Goal: Navigation & Orientation: Understand site structure

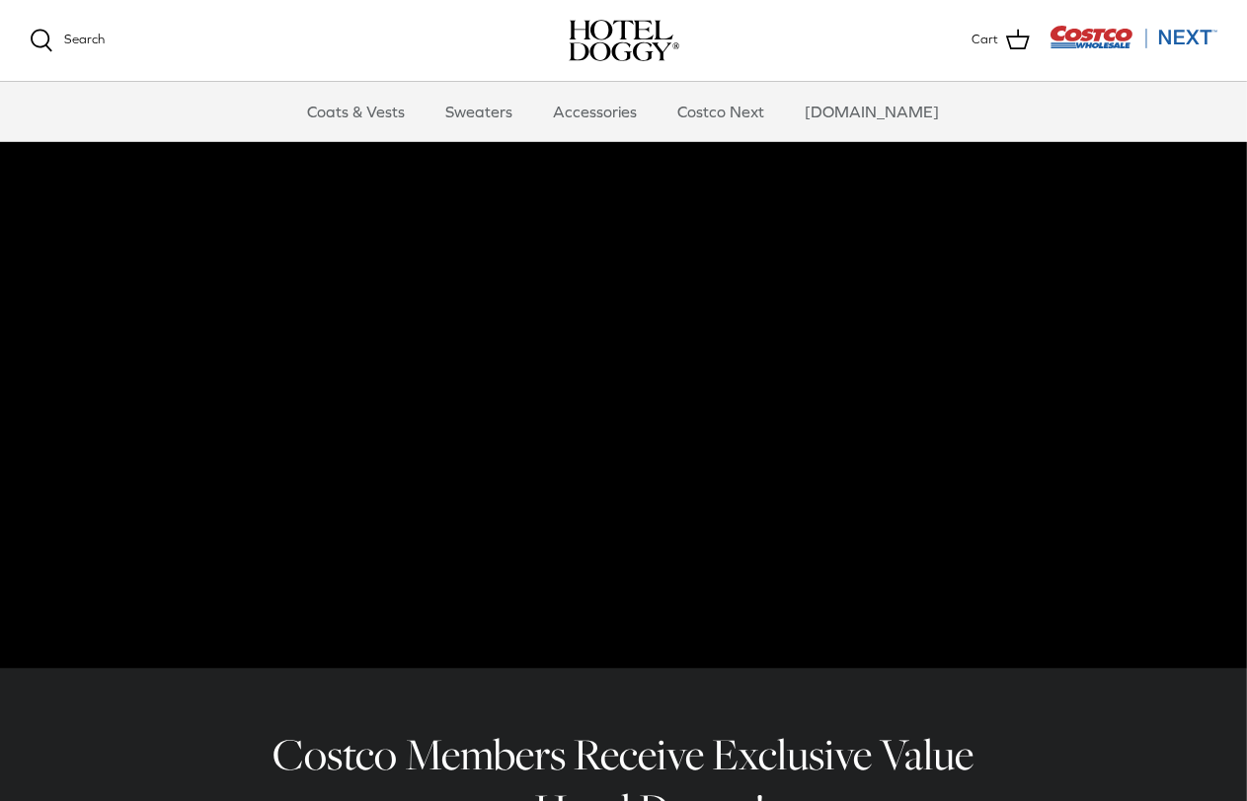
scroll to position [99, 0]
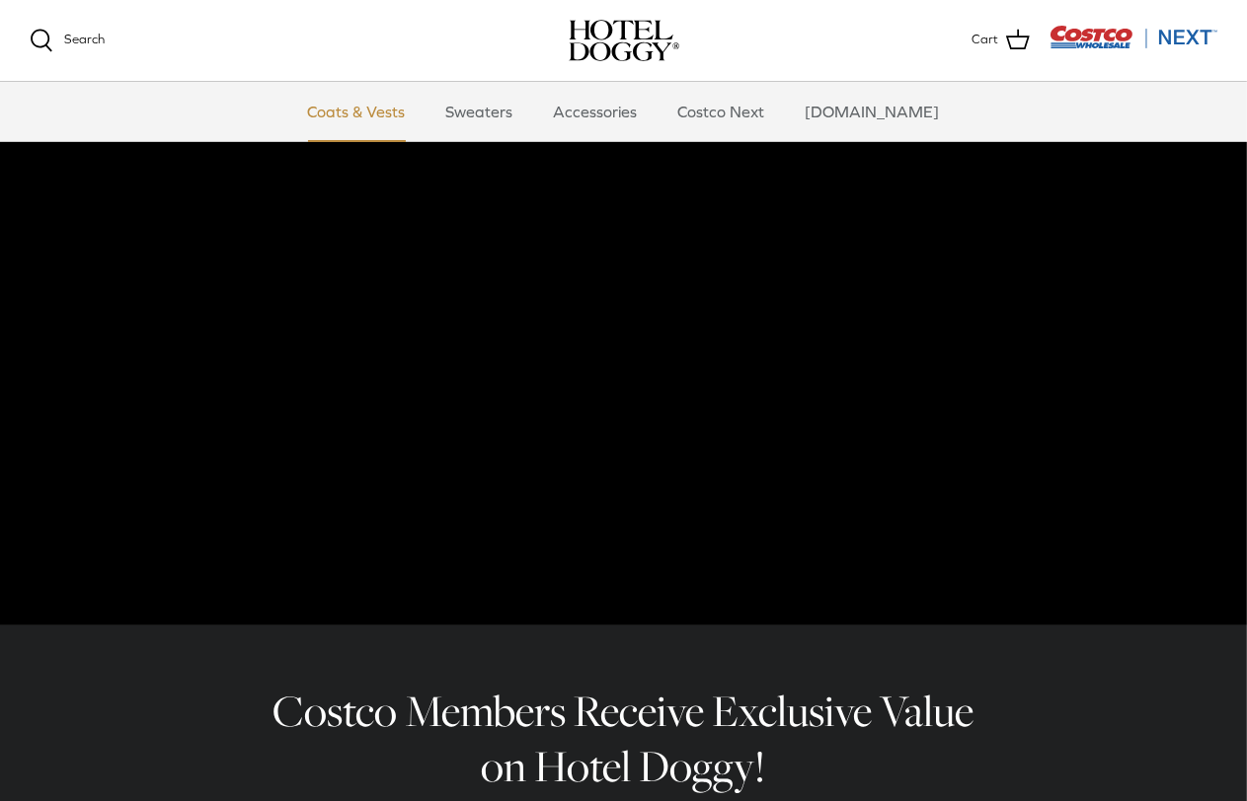
click at [401, 110] on link "Coats & Vests" at bounding box center [356, 111] width 133 height 59
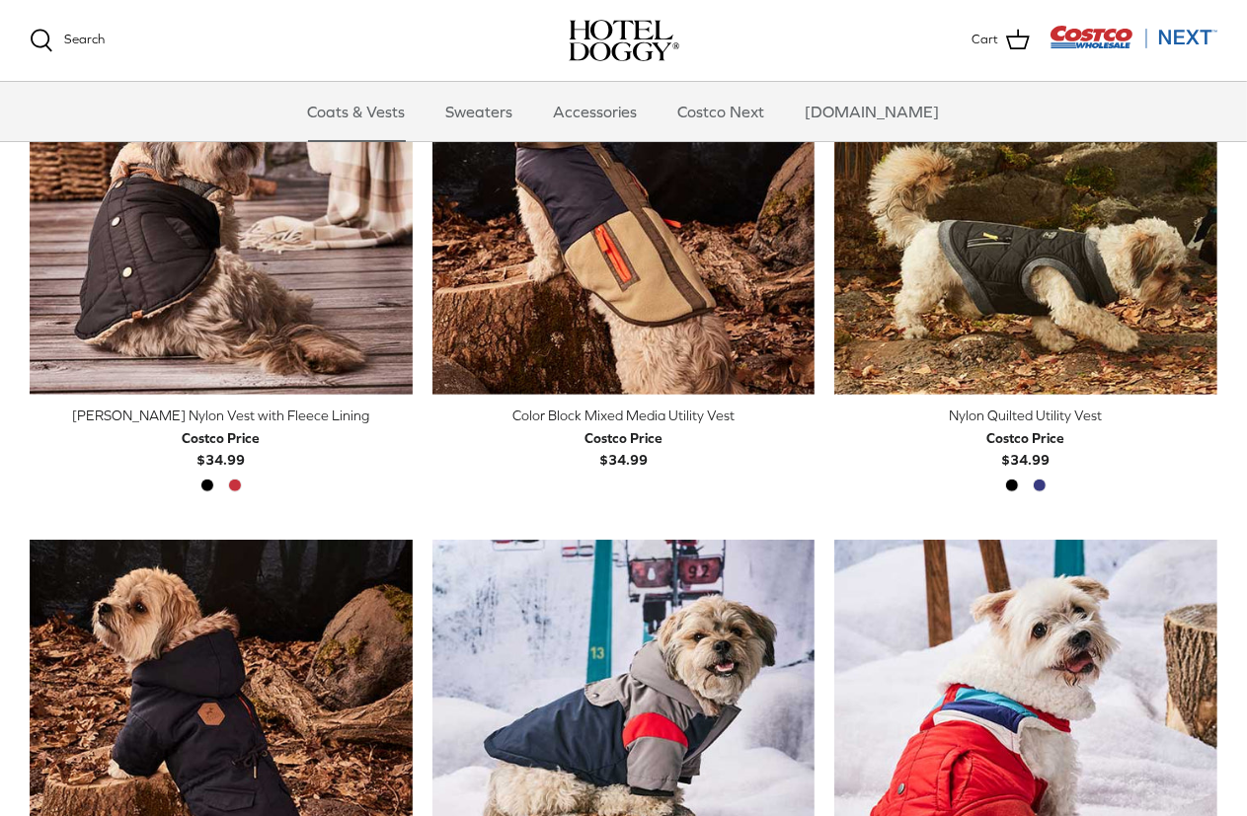
scroll to position [644, 0]
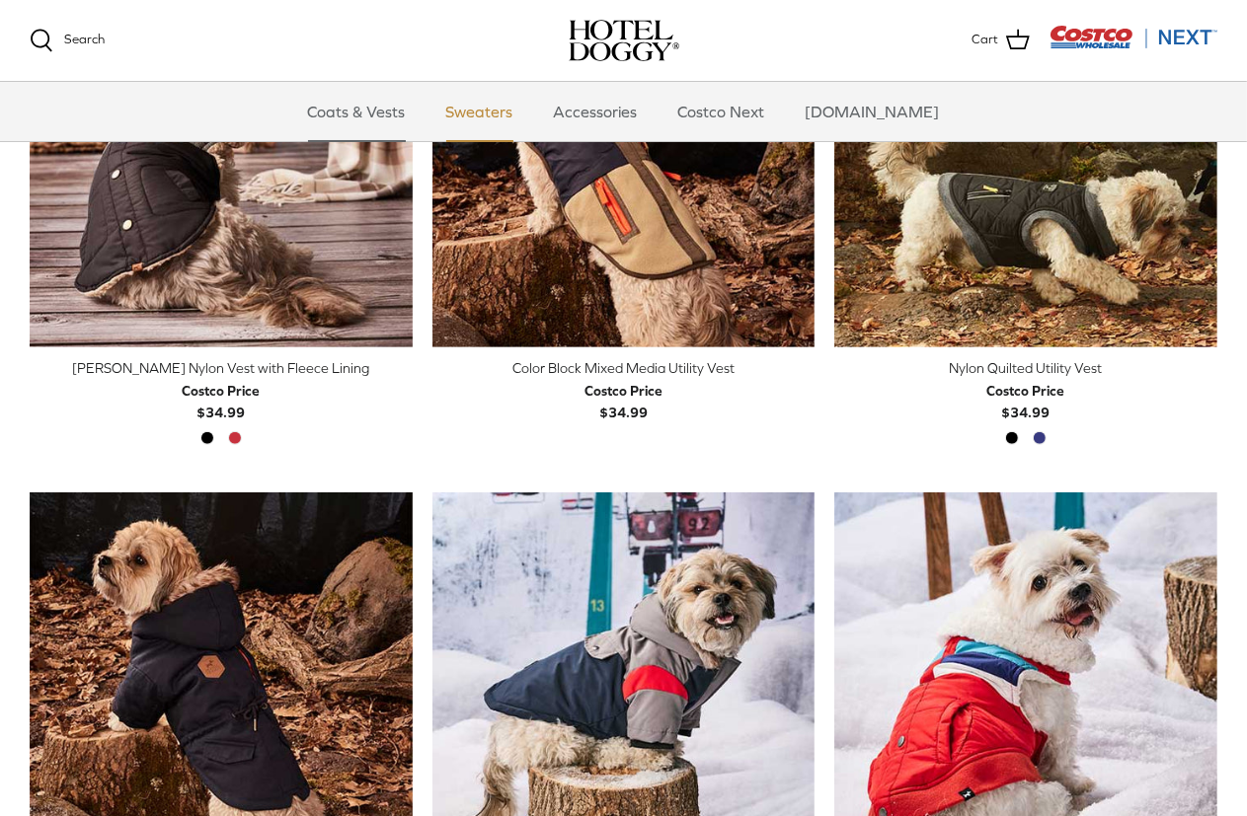
click at [494, 113] on link "Sweaters" at bounding box center [479, 111] width 103 height 59
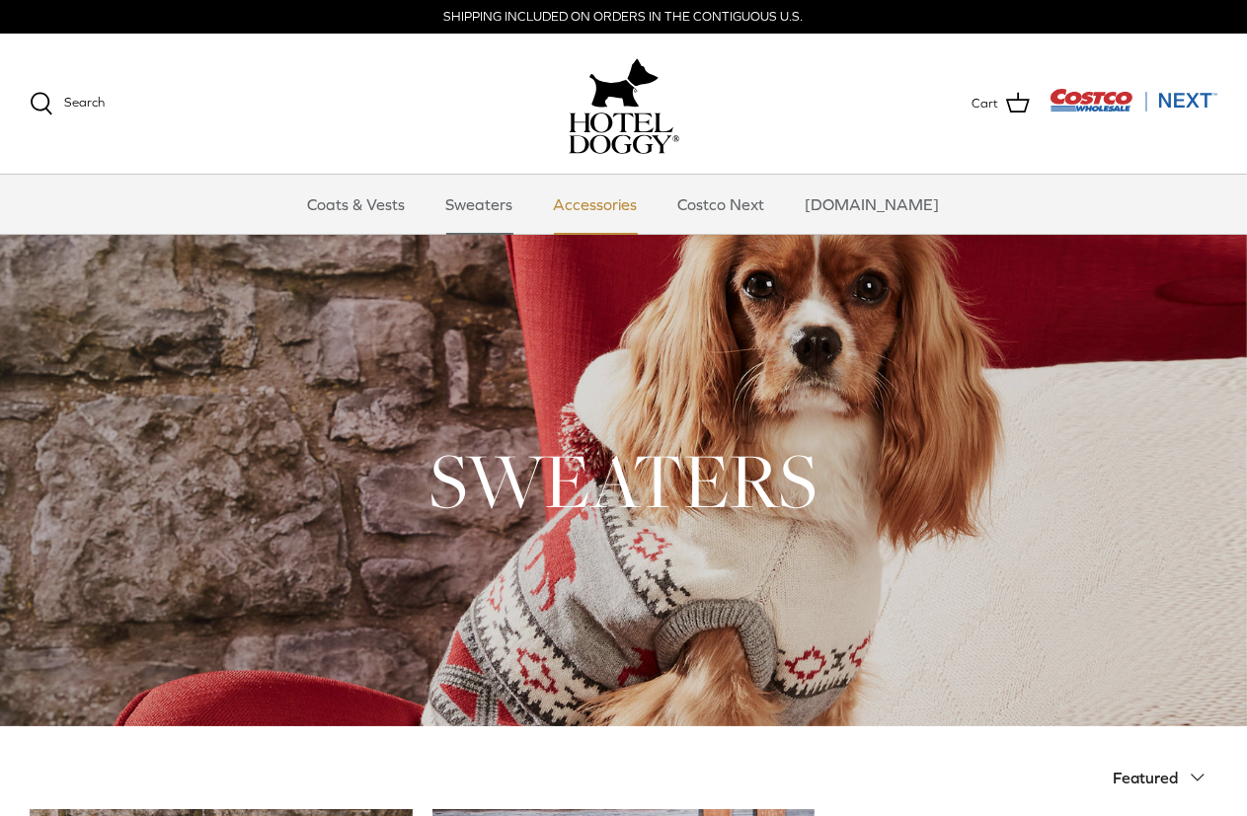
click at [625, 199] on link "Accessories" at bounding box center [595, 204] width 119 height 59
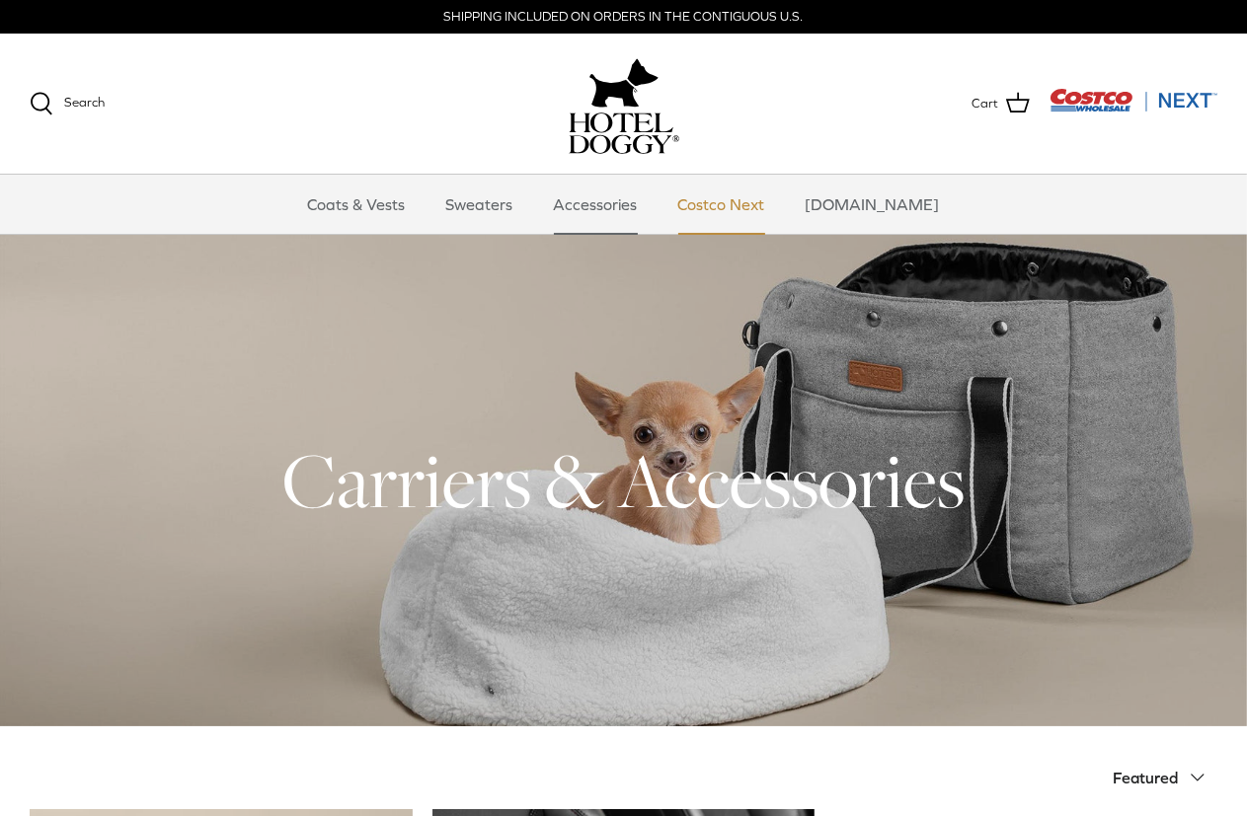
click at [754, 205] on link "Costco Next" at bounding box center [721, 204] width 122 height 59
